Goal: Use online tool/utility: Utilize a website feature to perform a specific function

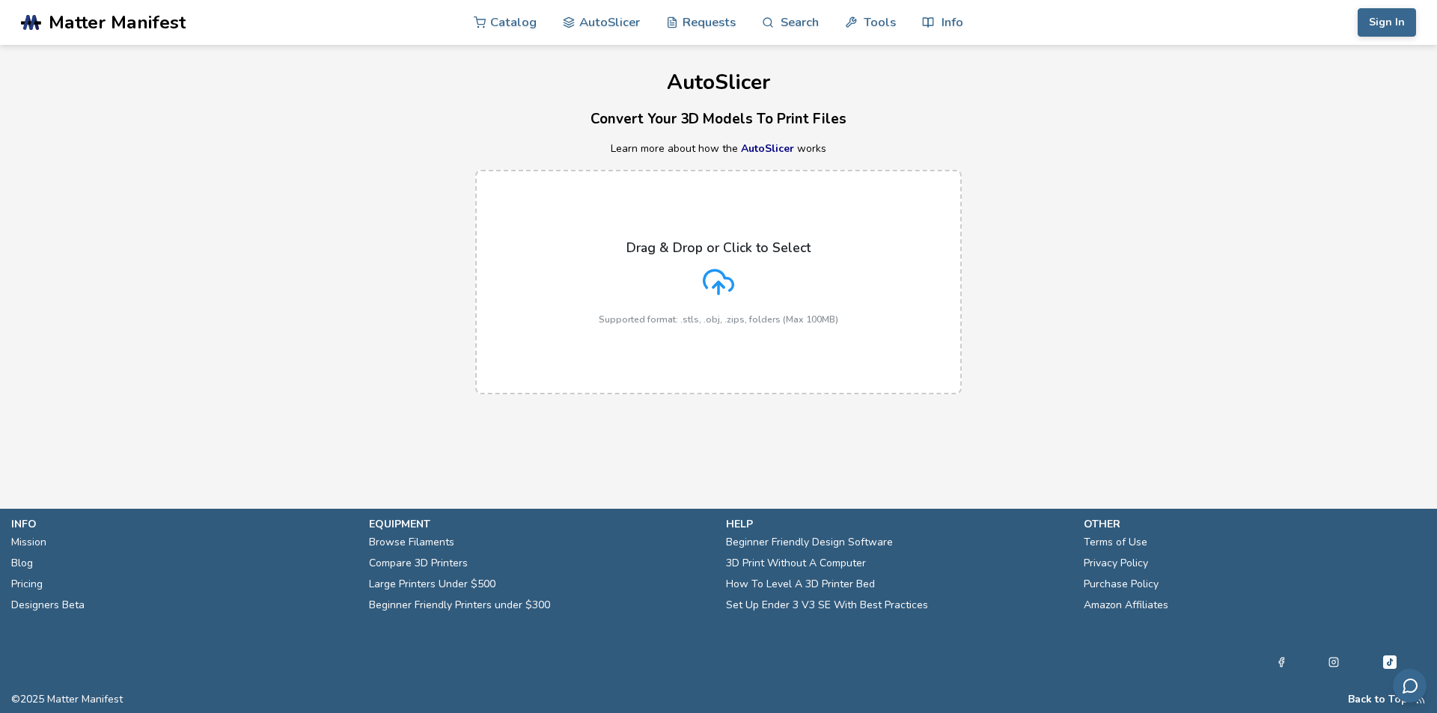
click at [733, 275] on icon at bounding box center [718, 281] width 31 height 31
click at [0, 0] on input "Drag & Drop or Click to Select Supported format: .stls, .obj, .zips, folders (M…" at bounding box center [0, 0] width 0 height 0
click at [678, 254] on p "Drag & Drop or Click to Select" at bounding box center [718, 247] width 184 height 15
click at [0, 0] on input "Drag & Drop or Click to Select Supported format: .stls, .obj, .zips, folders (M…" at bounding box center [0, 0] width 0 height 0
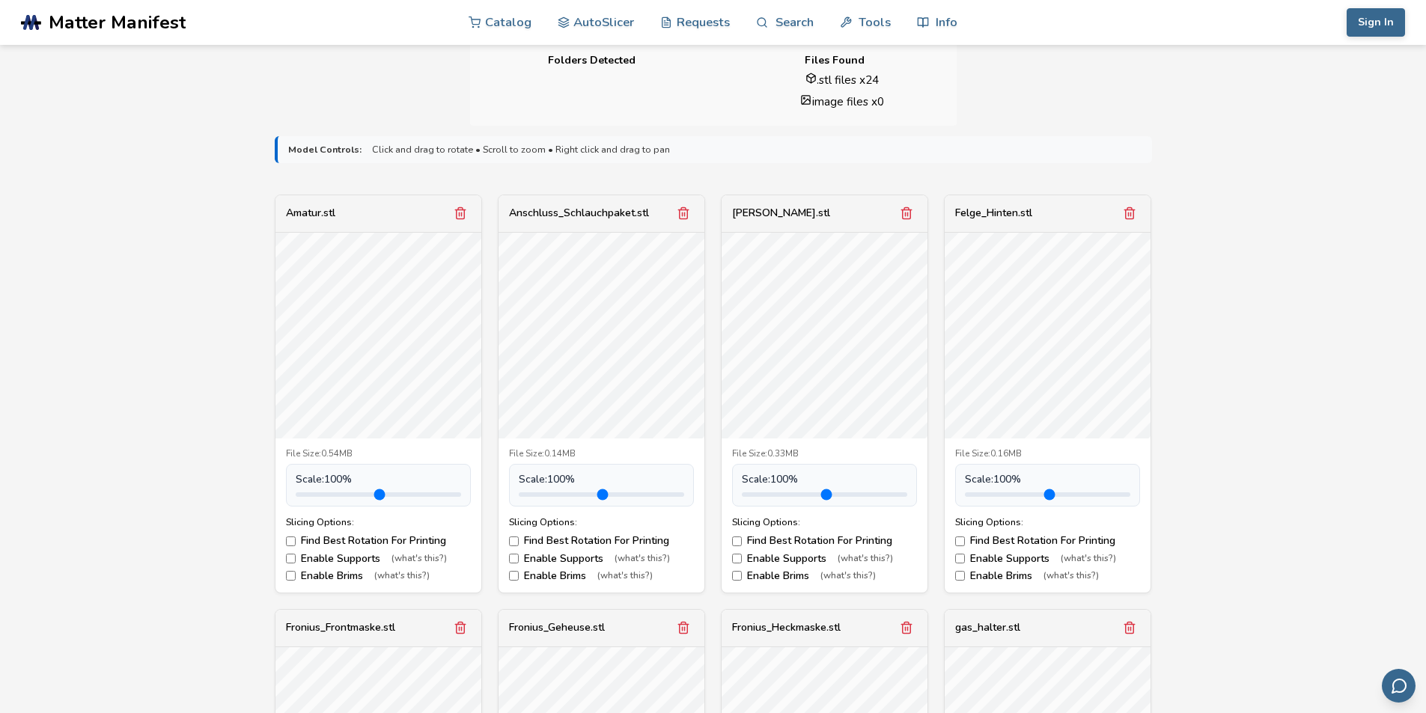
scroll to position [449, 0]
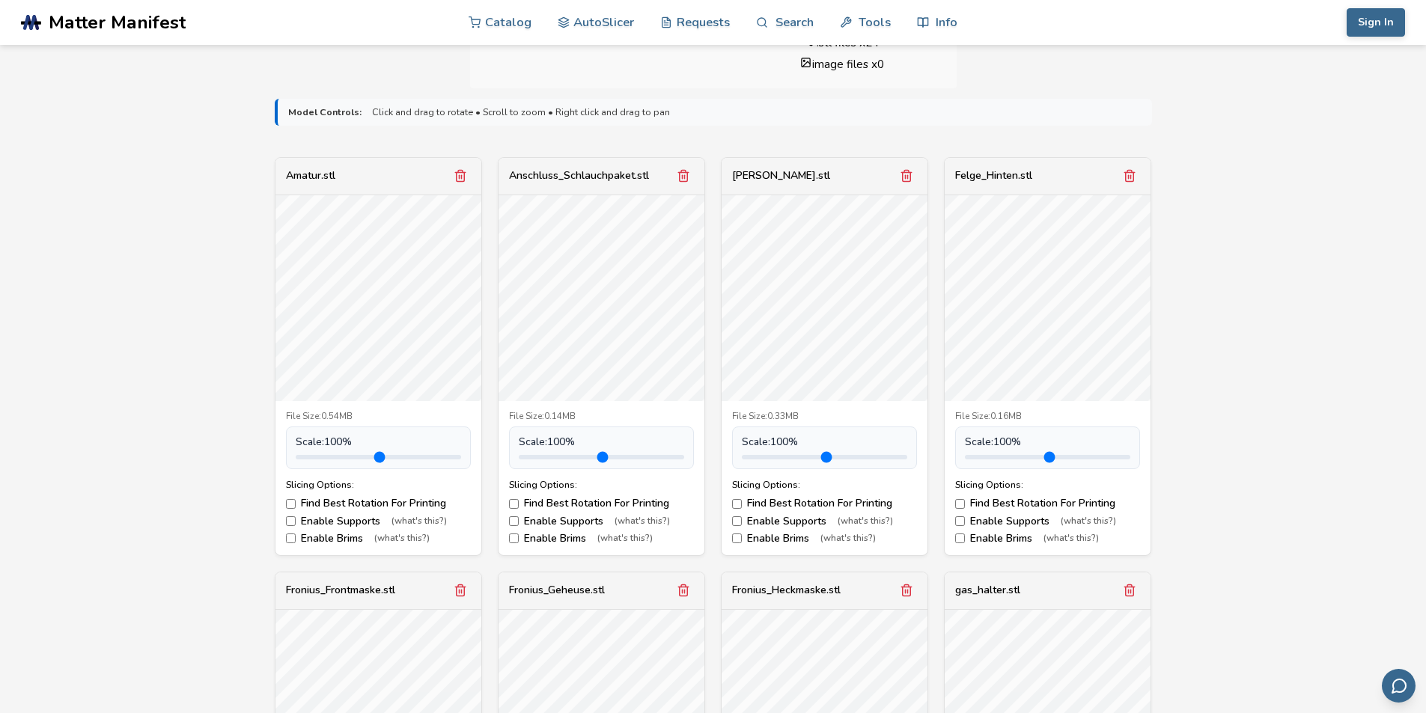
click at [300, 523] on label "Enable Supports (what's this?)" at bounding box center [378, 522] width 185 height 12
click at [531, 522] on label "Enable Supports (what's this?)" at bounding box center [601, 522] width 185 height 12
click at [764, 520] on label "Enable Supports (what's this?)" at bounding box center [824, 522] width 185 height 12
click at [1013, 518] on label "Enable Supports (what's this?)" at bounding box center [1047, 522] width 185 height 12
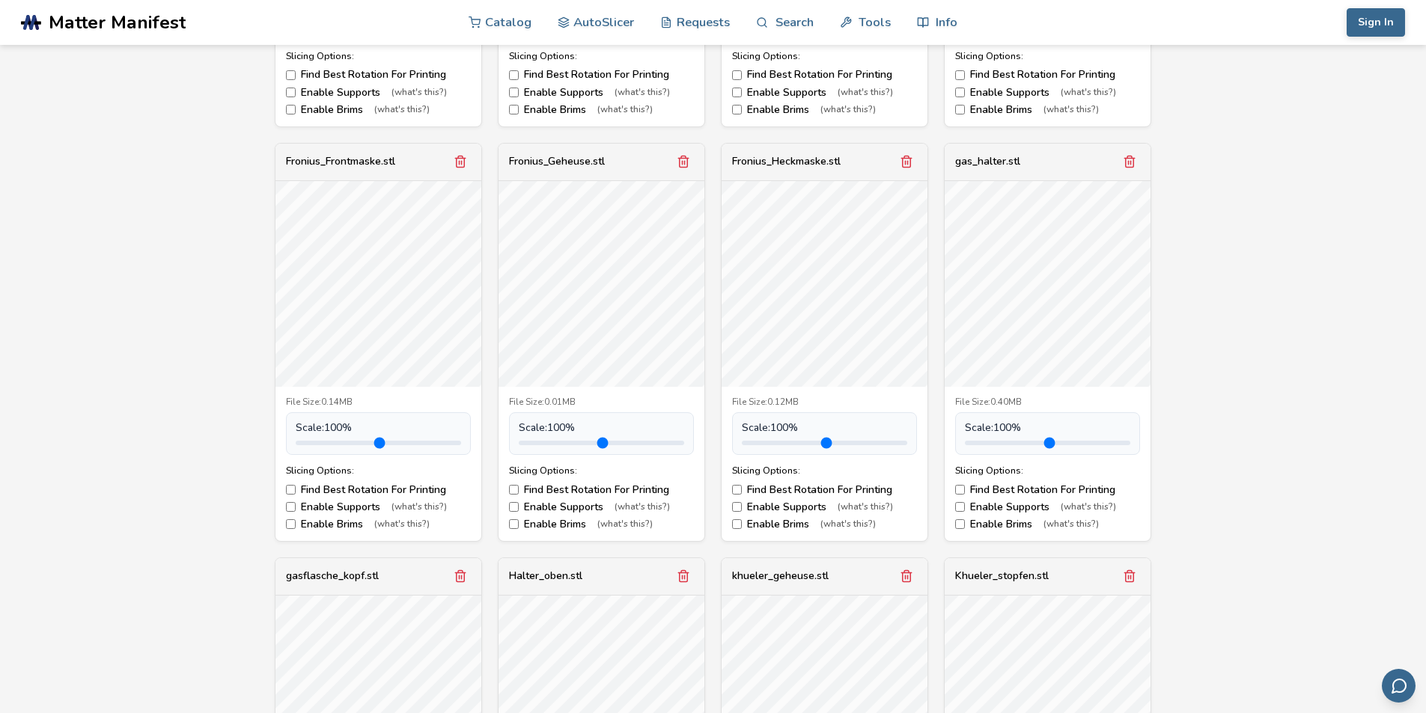
scroll to position [1048, 0]
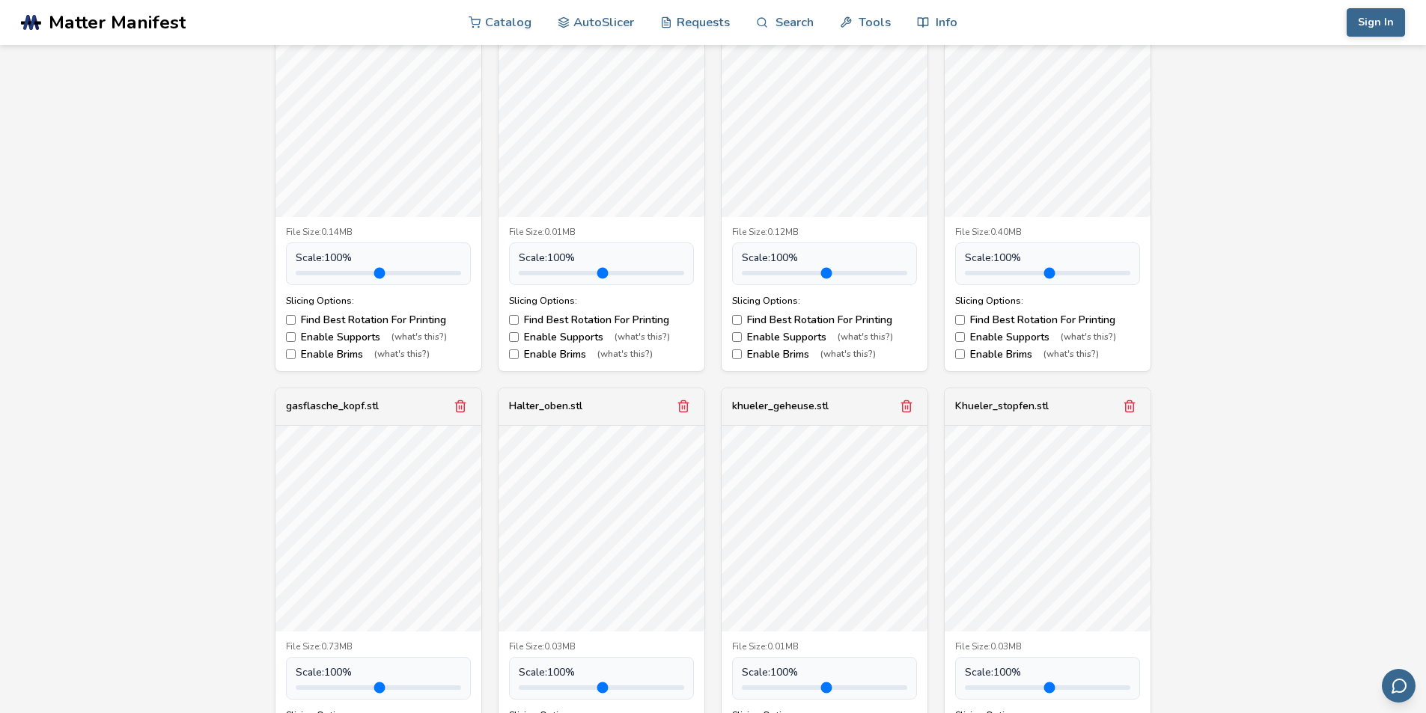
click at [326, 333] on label "Enable Supports (what's this?)" at bounding box center [378, 338] width 185 height 12
click at [554, 341] on label "Enable Supports (what's this?)" at bounding box center [601, 338] width 185 height 12
click at [802, 338] on label "Enable Supports (what's this?)" at bounding box center [824, 338] width 185 height 12
click at [997, 339] on label "Enable Supports (what's this?)" at bounding box center [1047, 338] width 185 height 12
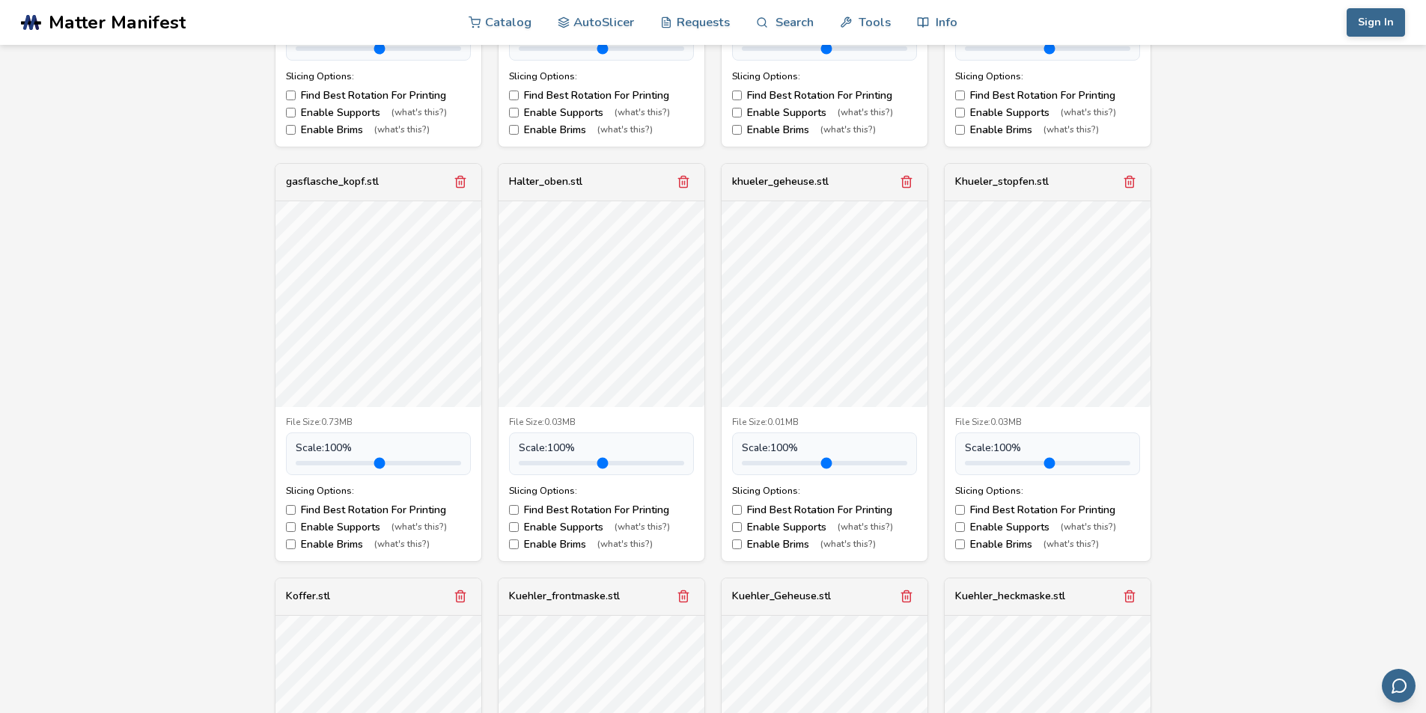
click at [977, 527] on label "Enable Supports (what's this?)" at bounding box center [1047, 528] width 185 height 12
click at [787, 528] on label "Enable Supports (what's this?)" at bounding box center [824, 528] width 185 height 12
click at [296, 528] on label "Enable Supports (what's this?)" at bounding box center [378, 528] width 185 height 12
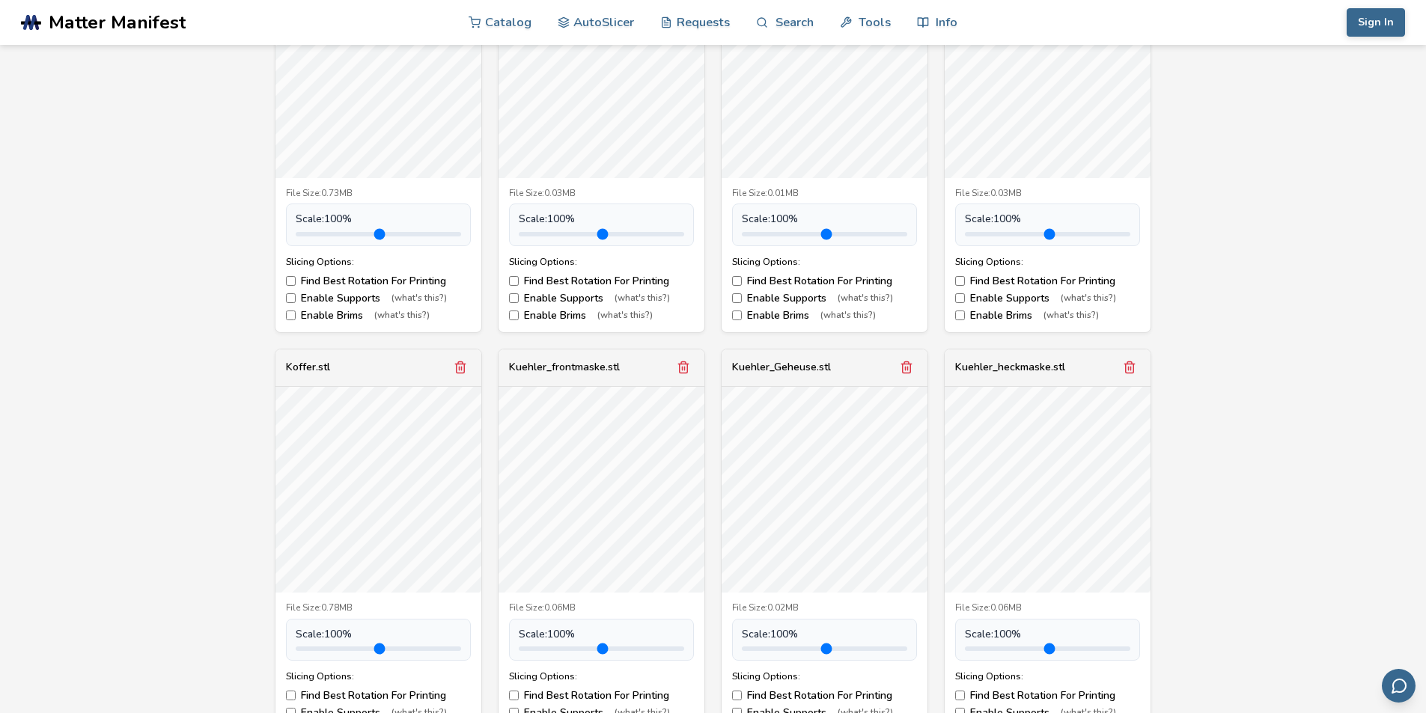
scroll to position [1646, 0]
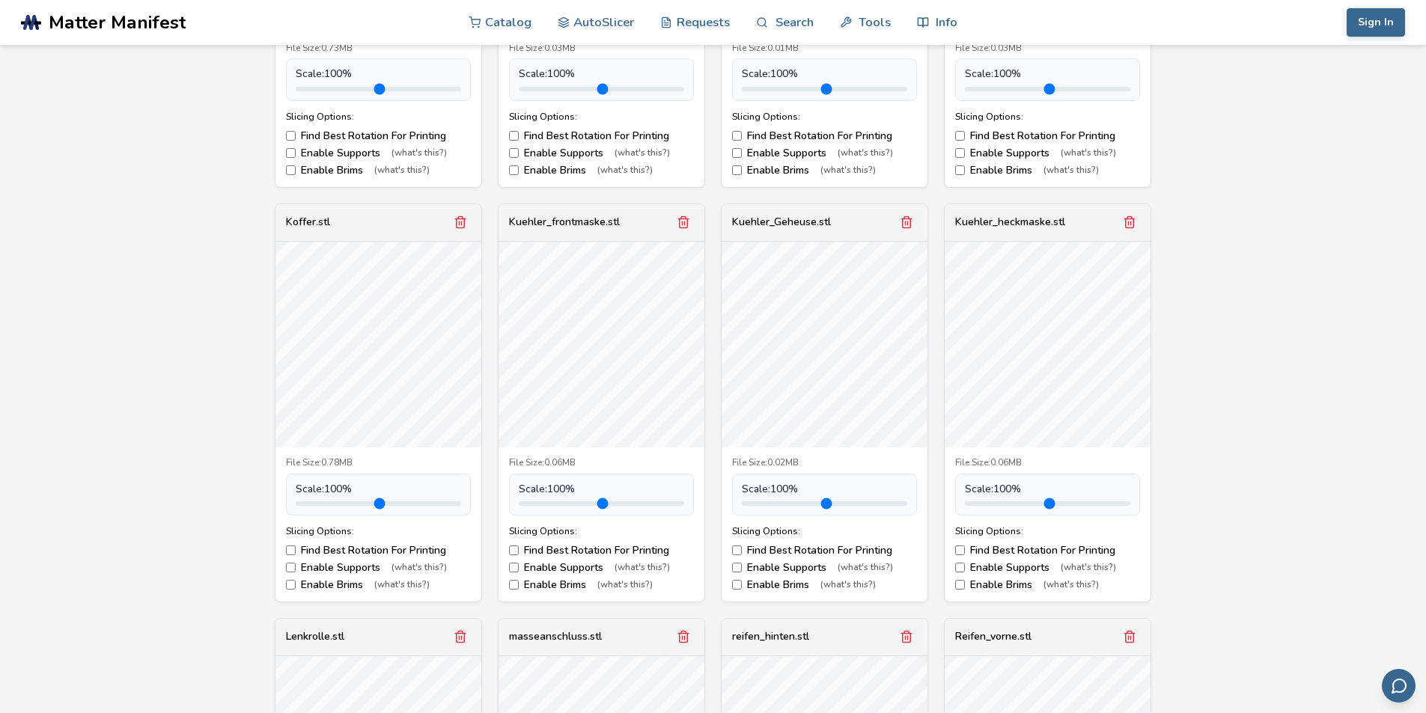
click at [562, 570] on label "Enable Supports (what's this?)" at bounding box center [601, 568] width 185 height 12
click at [793, 571] on label "Enable Supports (what's this?)" at bounding box center [824, 568] width 185 height 12
click at [997, 572] on label "Enable Supports (what's this?)" at bounding box center [1047, 568] width 185 height 12
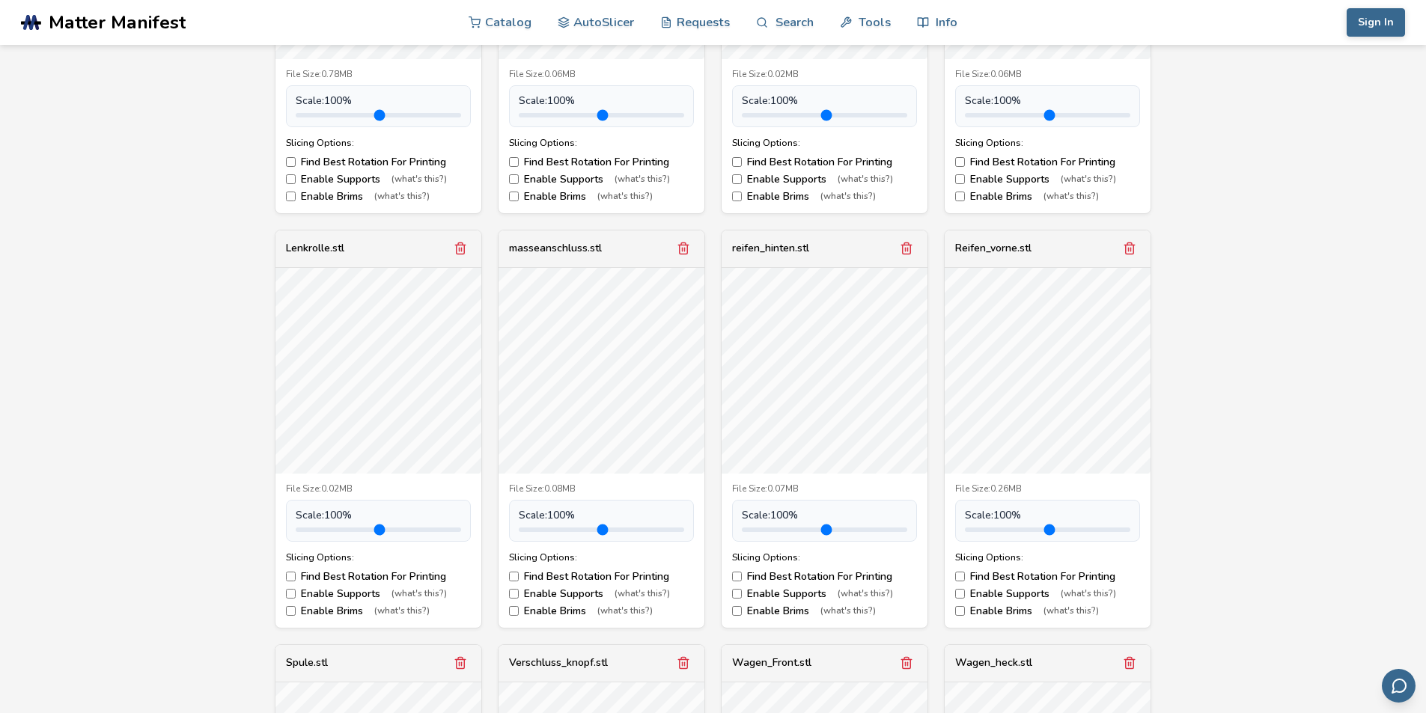
scroll to position [2170, 0]
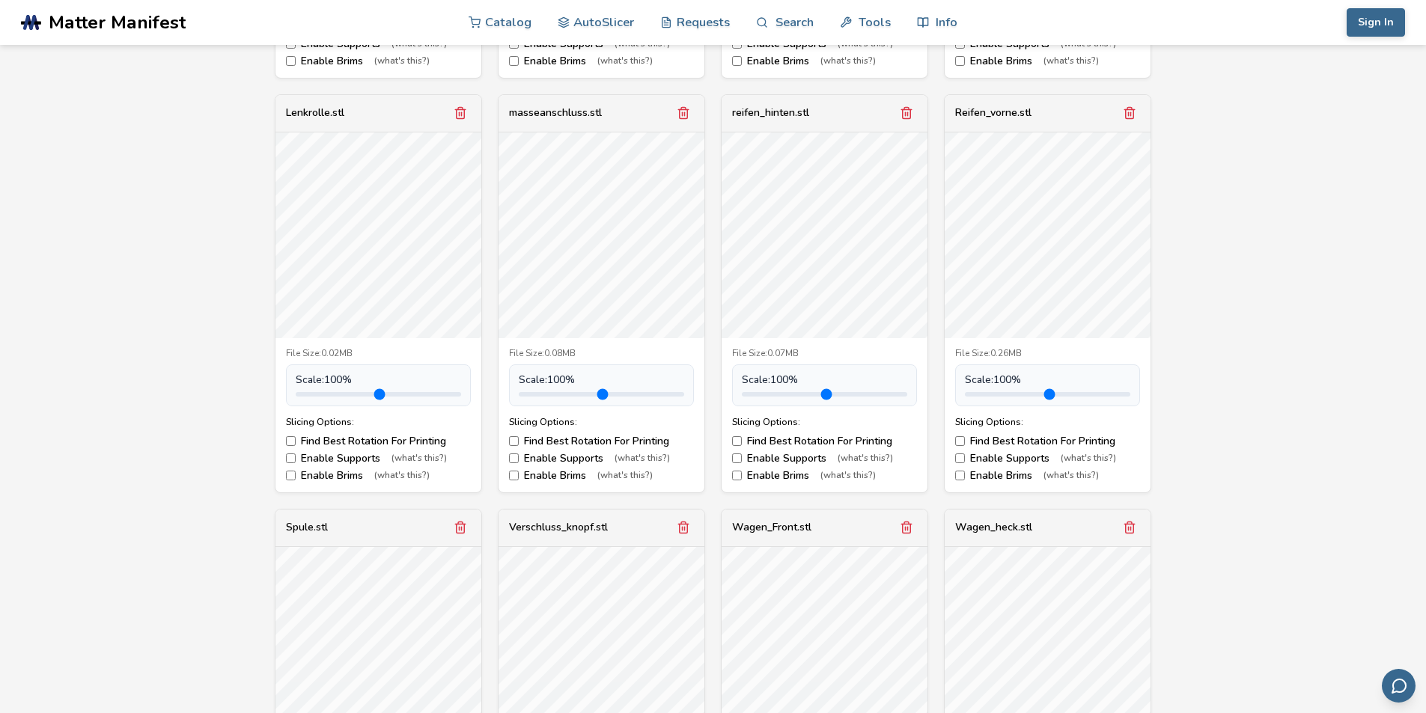
click at [978, 459] on label "Enable Supports (what's this?)" at bounding box center [1047, 459] width 185 height 12
click at [781, 460] on label "Enable Supports (what's this?)" at bounding box center [824, 459] width 185 height 12
click at [540, 460] on label "Enable Supports (what's this?)" at bounding box center [601, 459] width 185 height 12
click at [323, 461] on label "Enable Supports (what's this?)" at bounding box center [378, 459] width 185 height 12
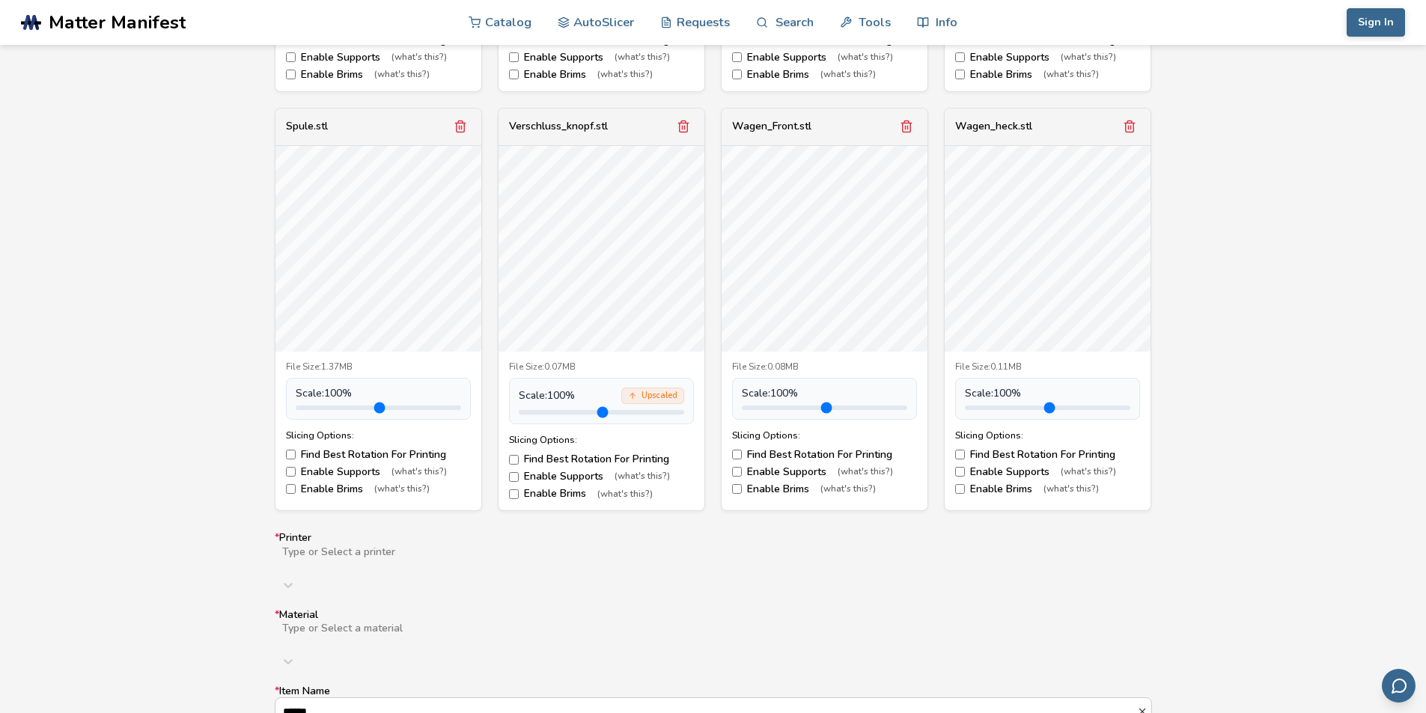
scroll to position [2619, 0]
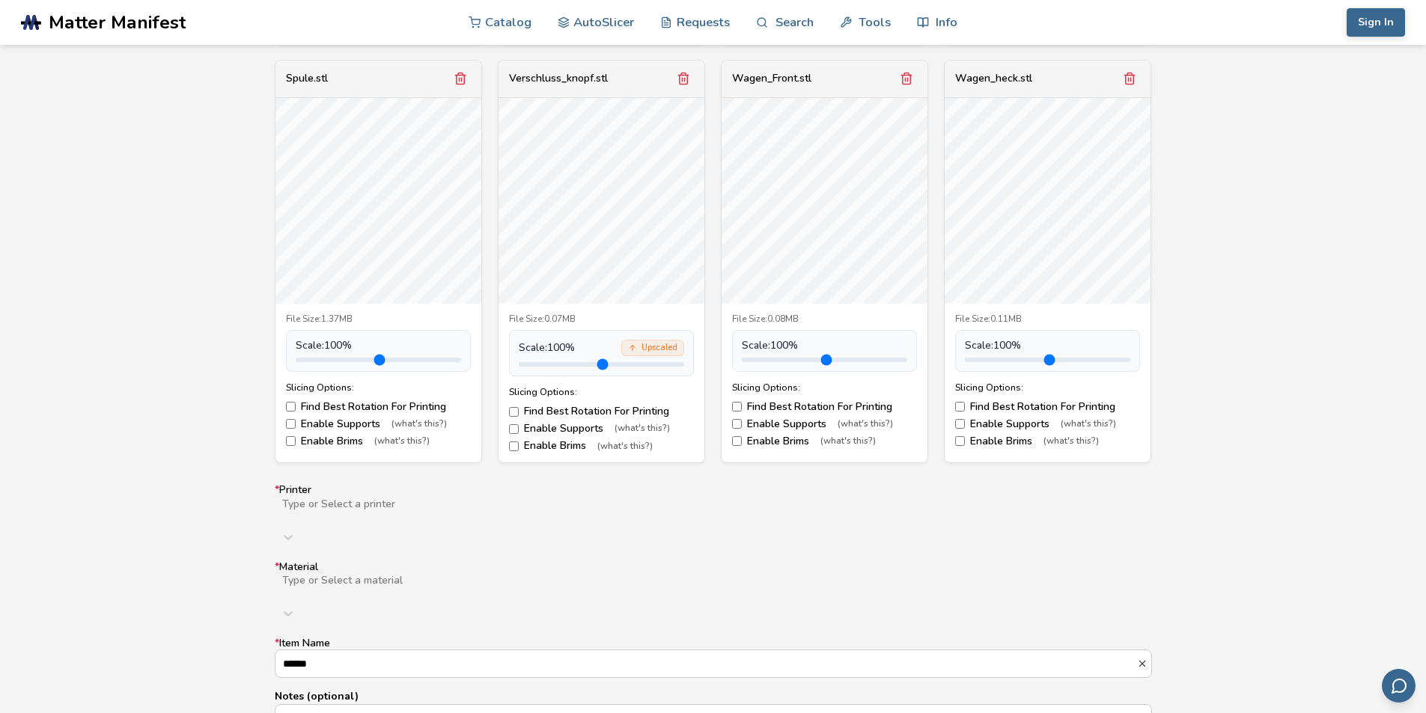
click at [338, 424] on label "Enable Supports (what's this?)" at bounding box center [378, 424] width 185 height 12
click at [527, 424] on label "Enable Supports (what's this?)" at bounding box center [601, 429] width 185 height 12
click at [805, 424] on label "Enable Supports (what's this?)" at bounding box center [824, 424] width 185 height 12
click at [988, 426] on label "Enable Supports (what's this?)" at bounding box center [1047, 424] width 185 height 12
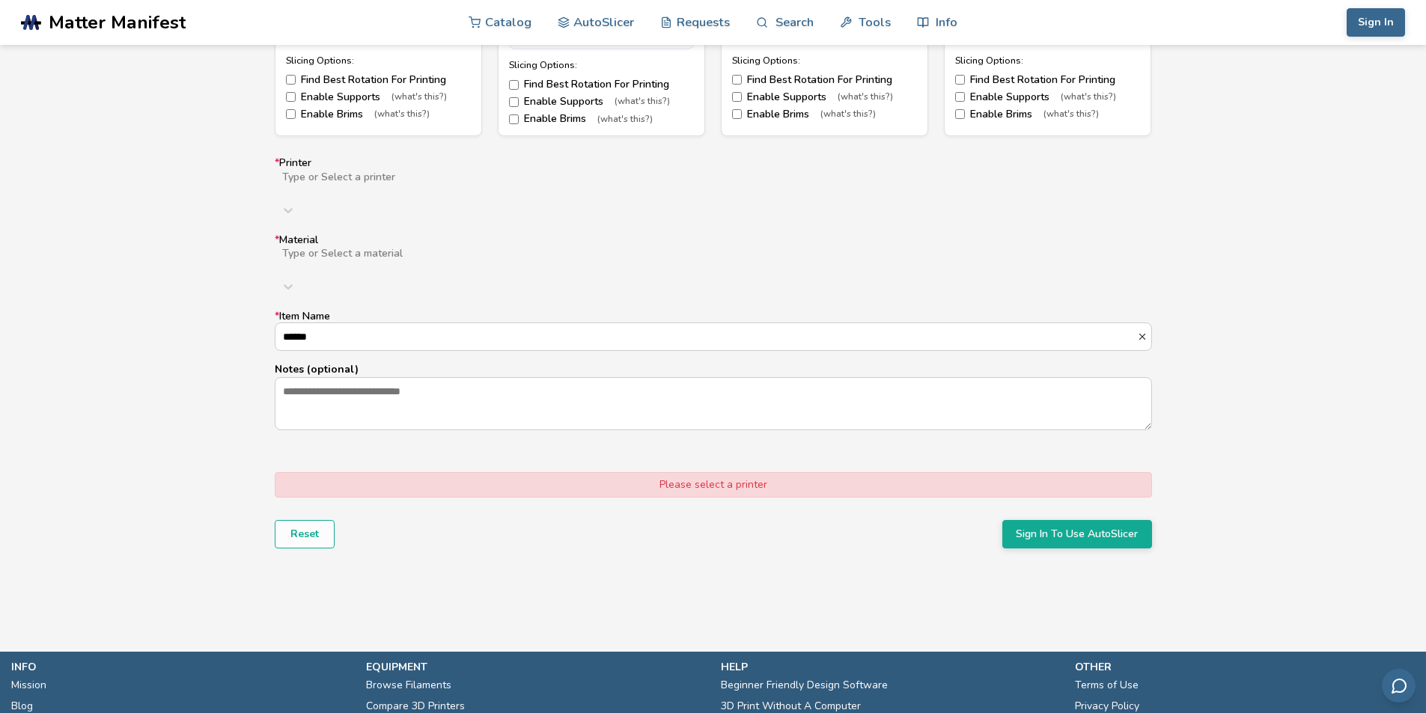
scroll to position [2769, 0]
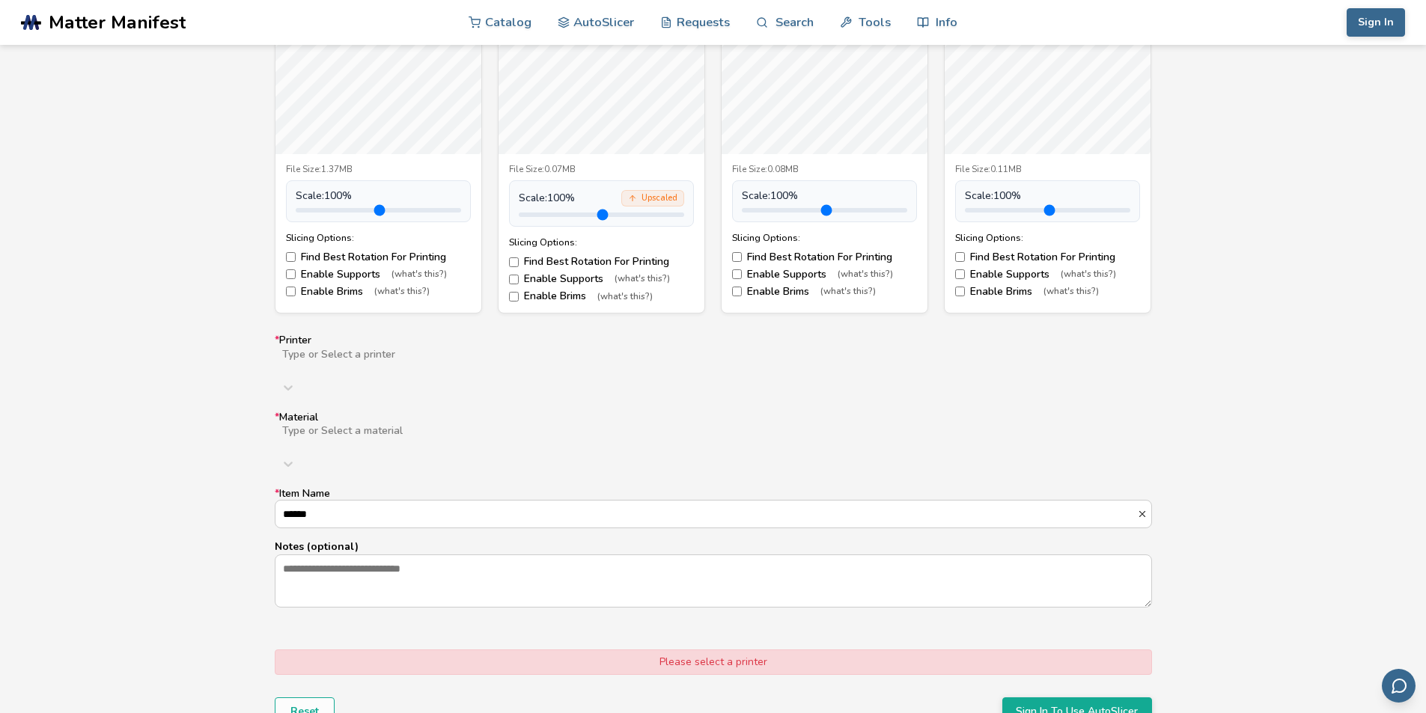
click at [376, 362] on div at bounding box center [519, 367] width 477 height 12
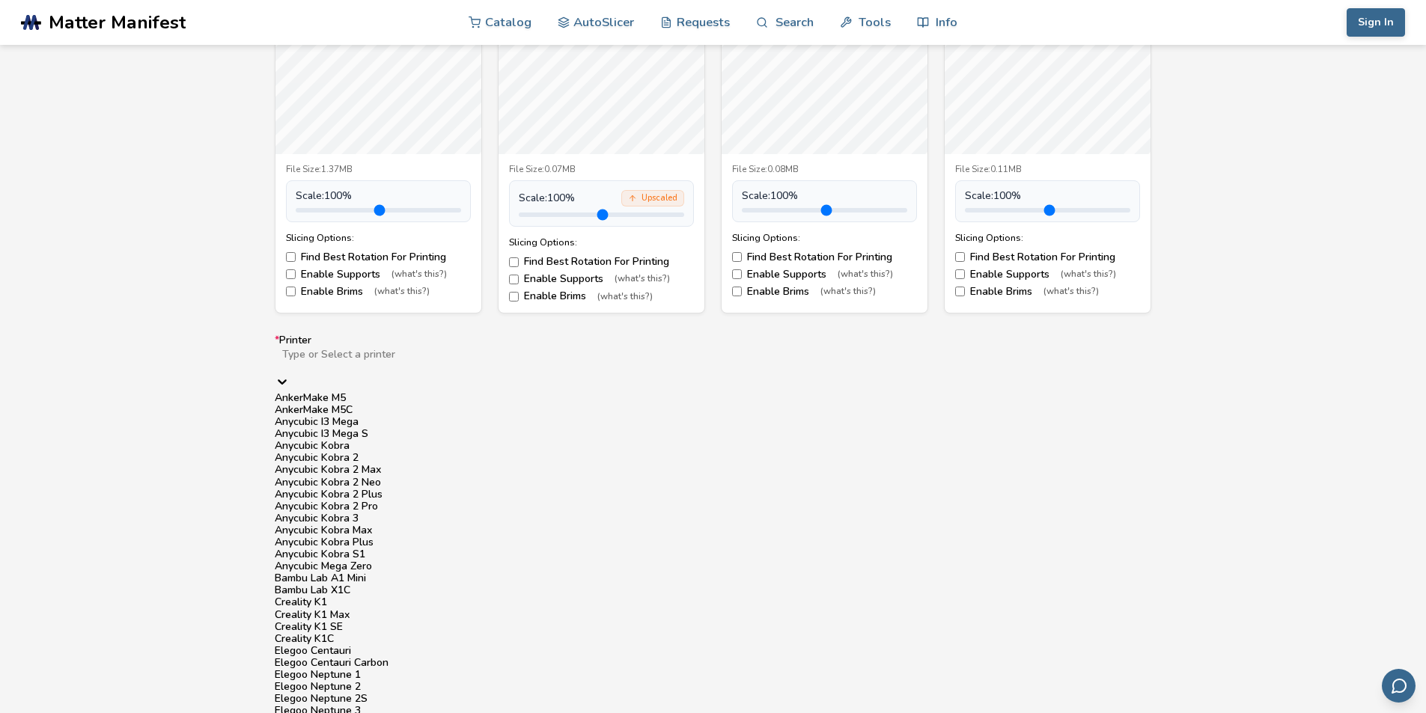
scroll to position [274, 0]
click at [403, 573] on div "Bambu Lab A1 Mini" at bounding box center [713, 579] width 877 height 12
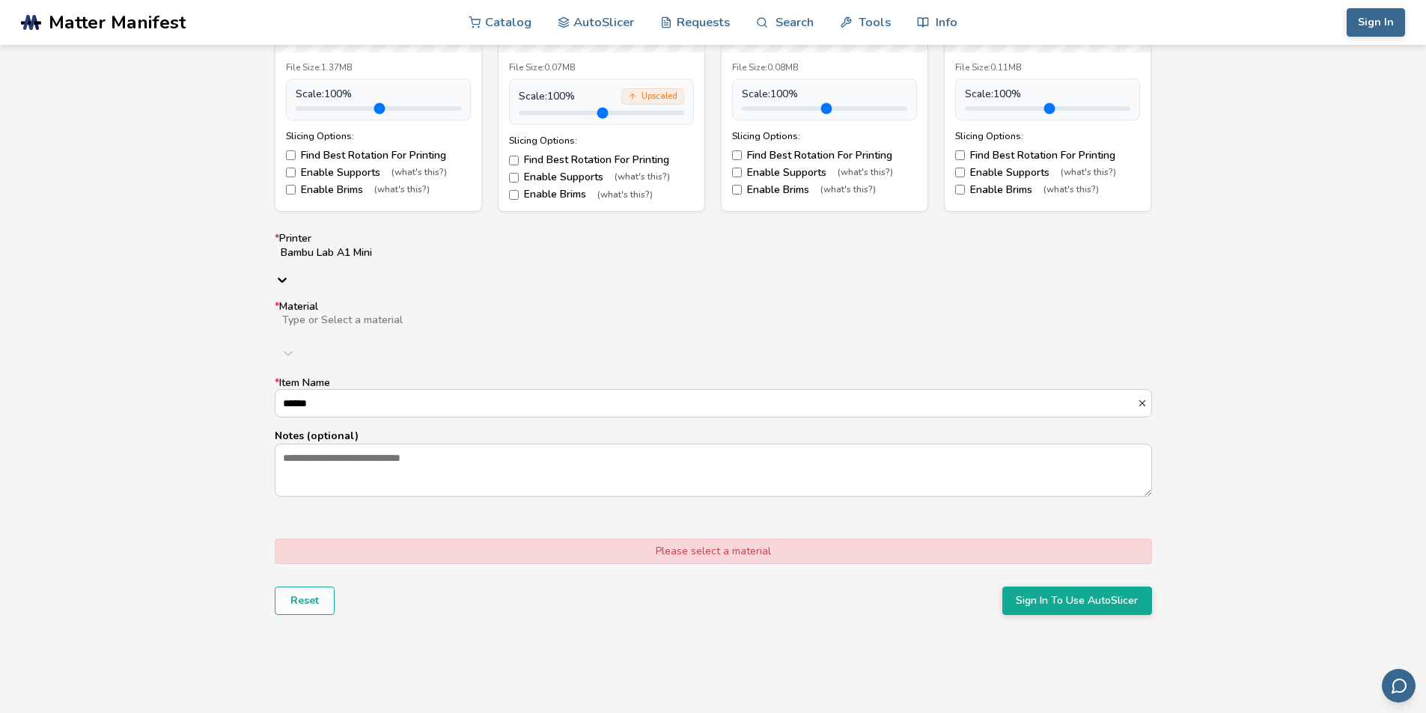
scroll to position [2844, 0]
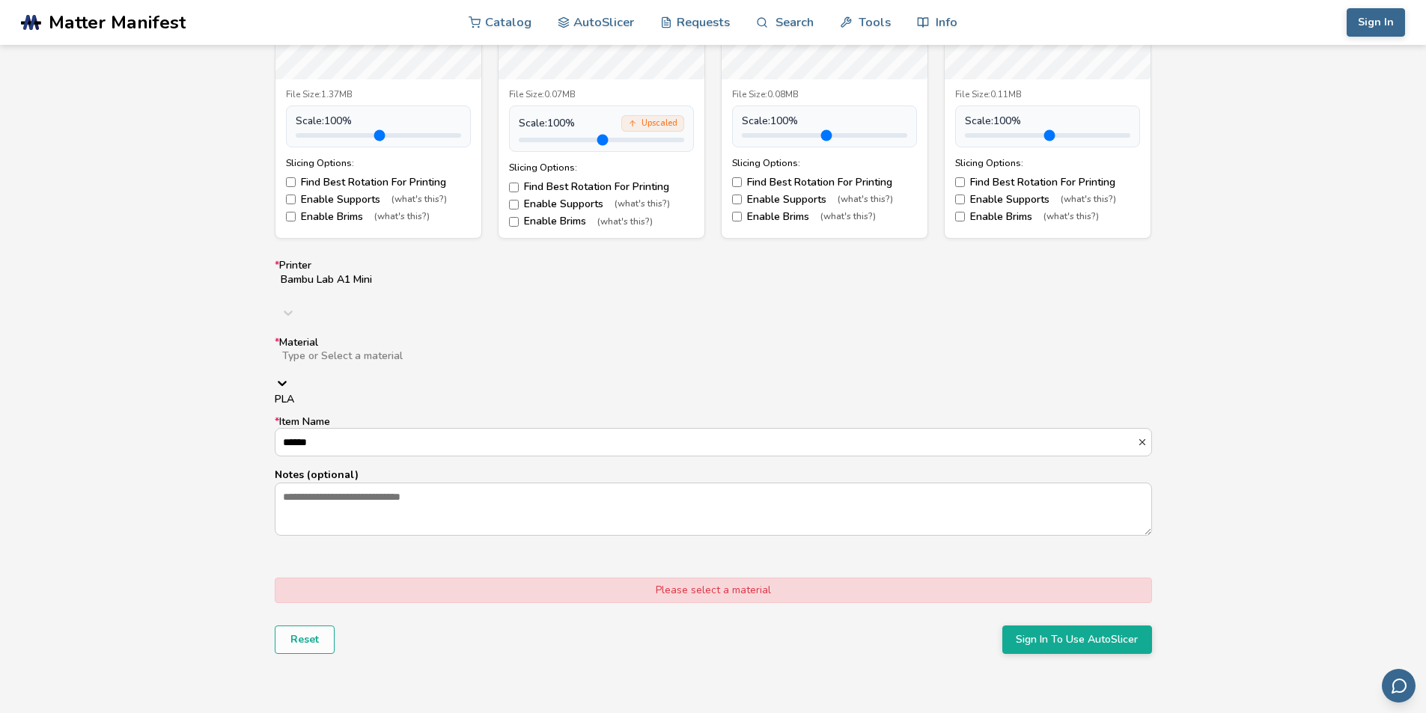
click at [290, 376] on icon at bounding box center [282, 383] width 15 height 15
click at [329, 394] on div "PLA" at bounding box center [713, 400] width 877 height 12
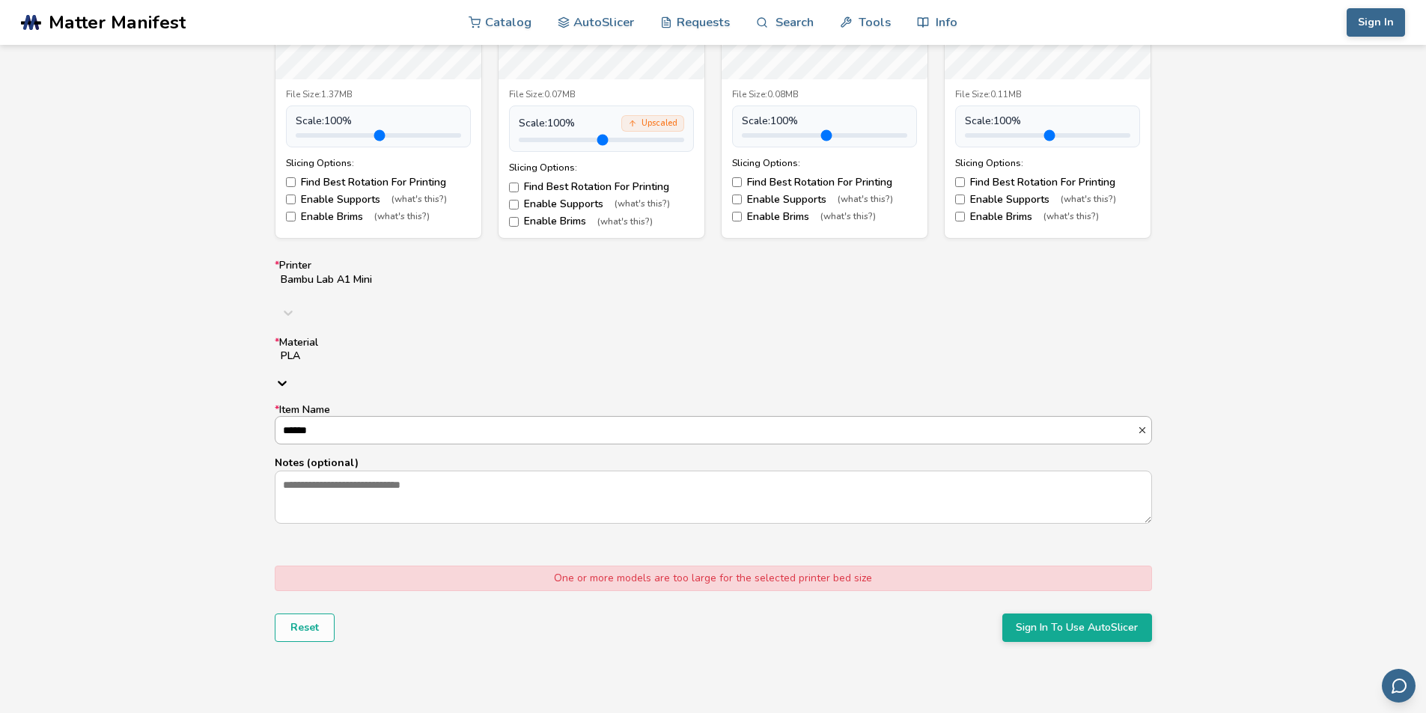
click at [332, 417] on input "******" at bounding box center [705, 430] width 861 height 27
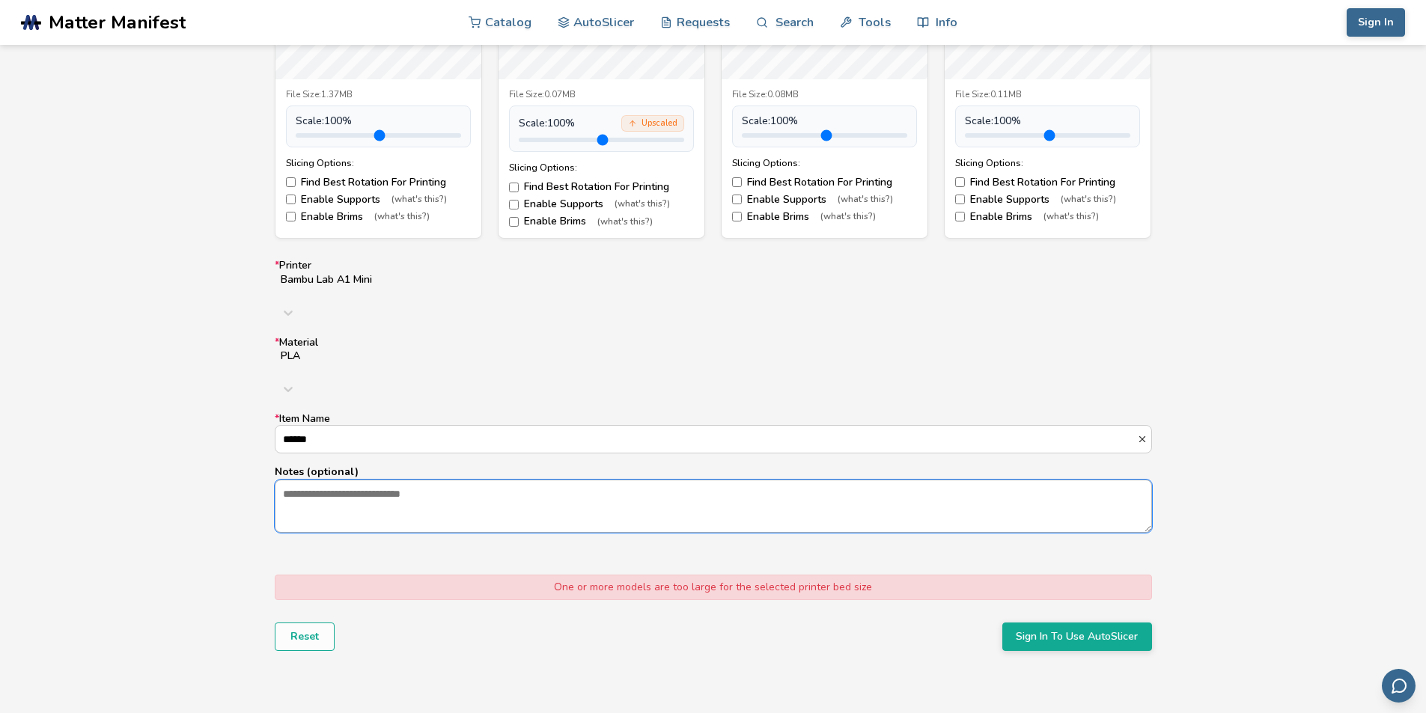
click at [394, 480] on textarea "Notes (optional)" at bounding box center [713, 505] width 876 height 51
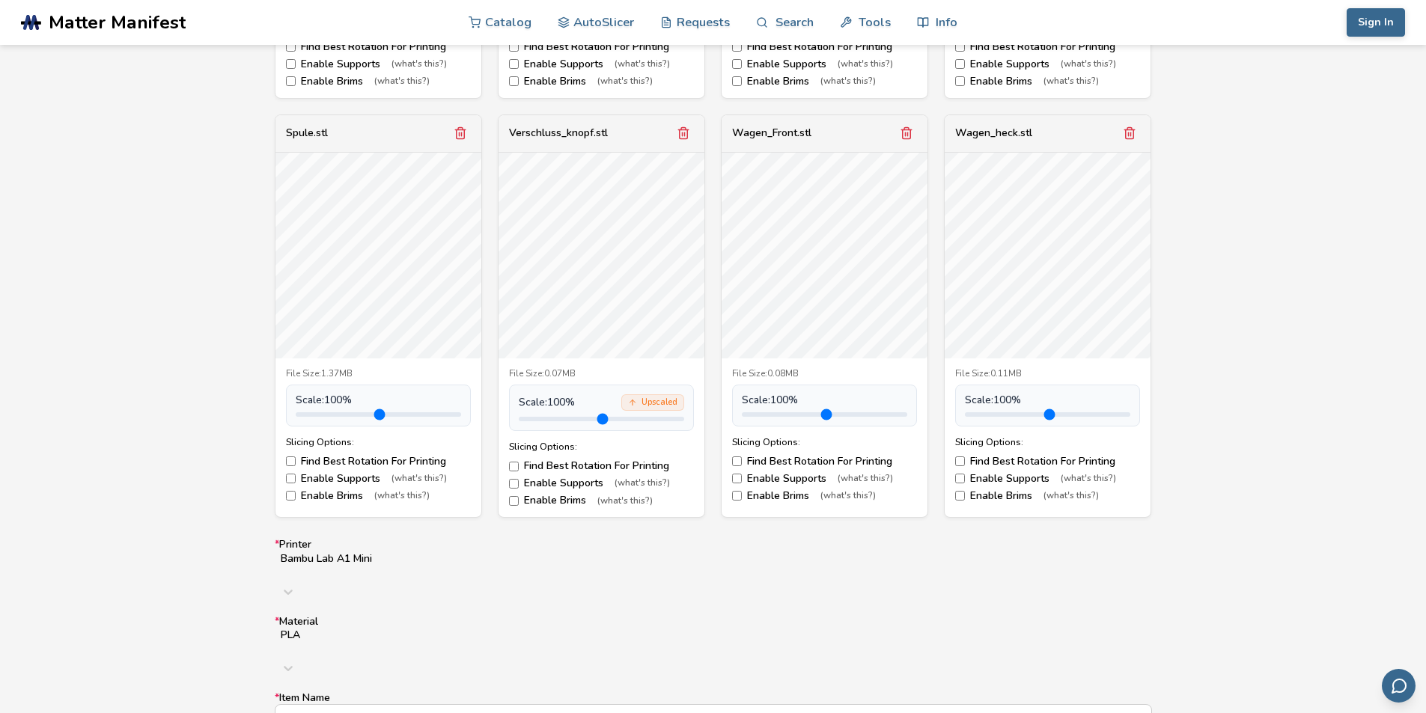
scroll to position [2320, 0]
